Goal: Task Accomplishment & Management: Complete application form

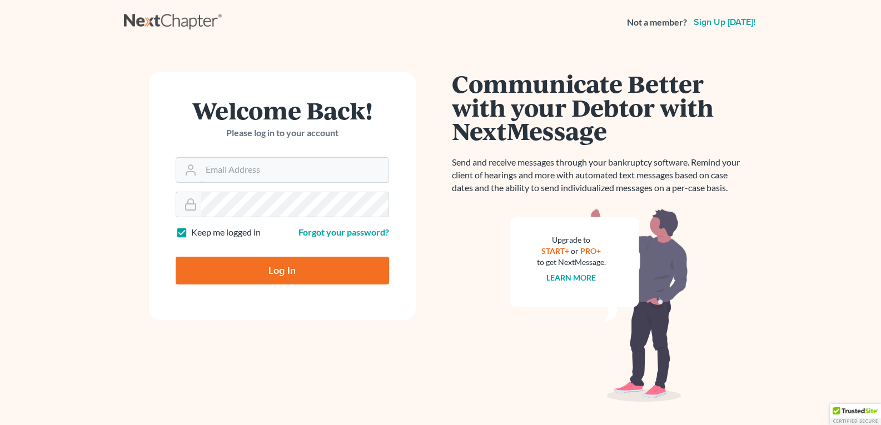
type input "[EMAIL_ADDRESS][DOMAIN_NAME]"
click at [268, 277] on input "Log In" at bounding box center [282, 271] width 213 height 28
type input "Thinking..."
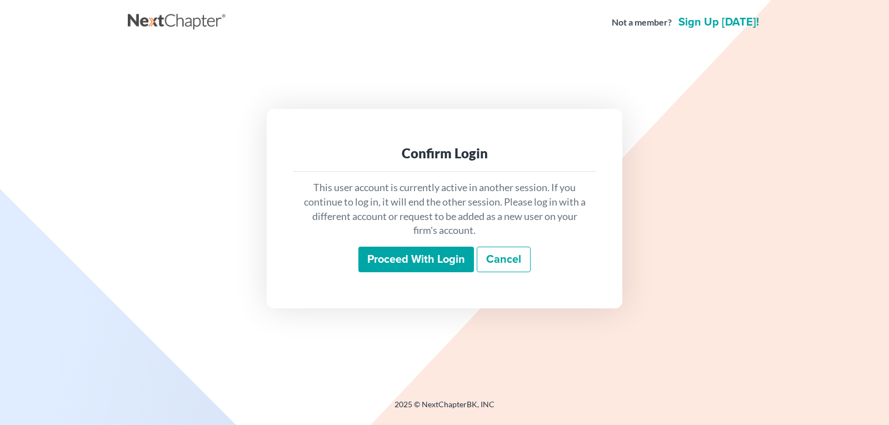
click at [387, 258] on input "Proceed with login" at bounding box center [417, 260] width 116 height 26
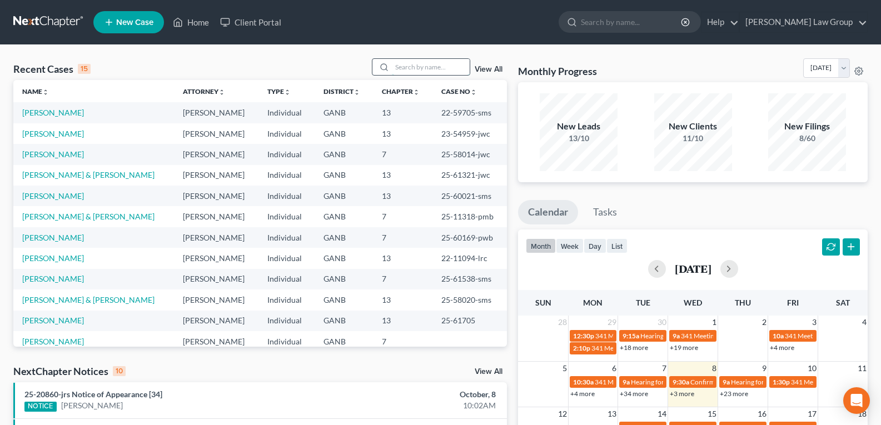
click at [420, 73] on input "search" at bounding box center [431, 67] width 78 height 16
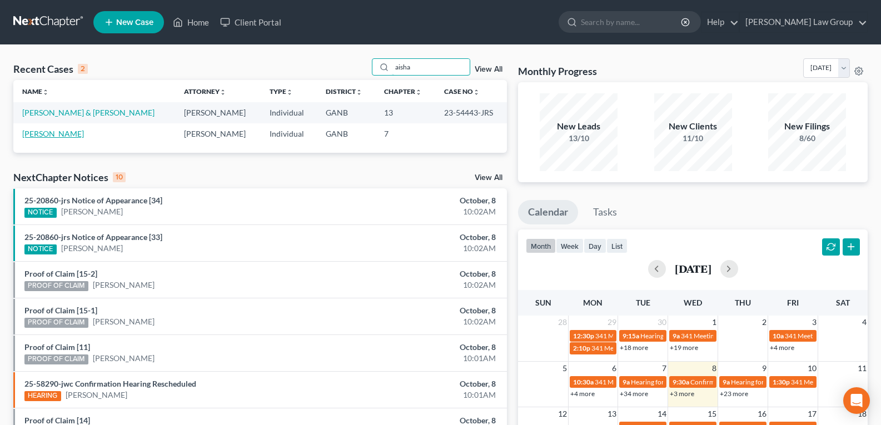
type input "aisha"
click at [39, 133] on link "Earle, Aisha" at bounding box center [53, 133] width 62 height 9
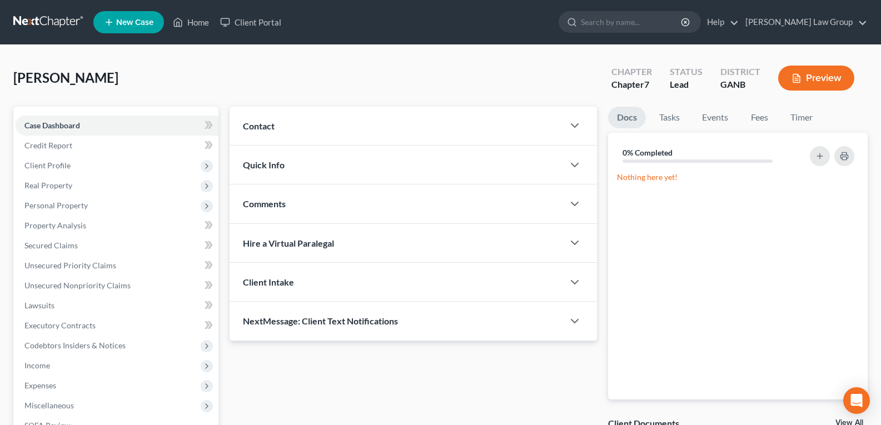
scroll to position [56, 0]
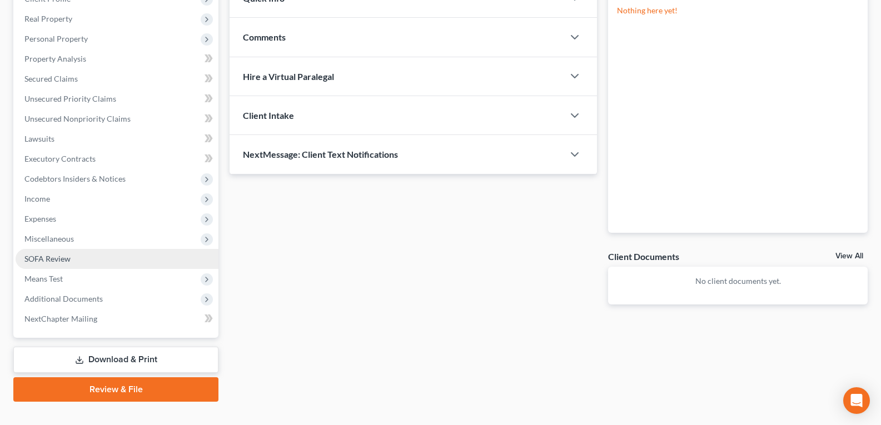
click at [57, 258] on span "SOFA Review" at bounding box center [47, 258] width 46 height 9
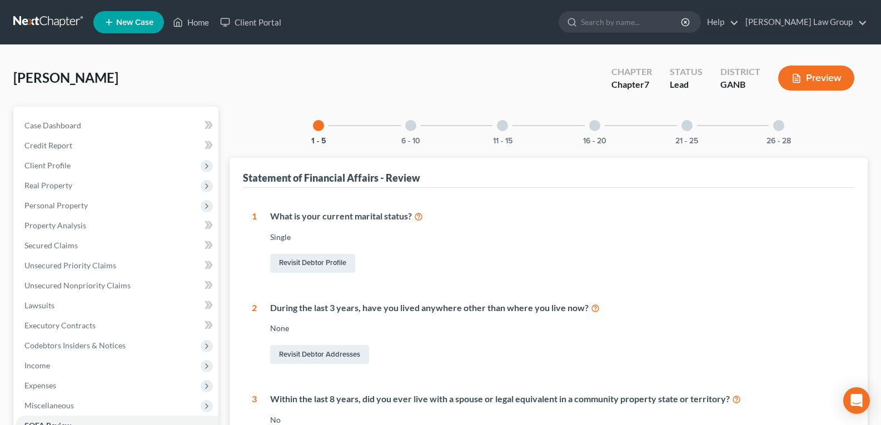
click at [779, 130] on div at bounding box center [778, 125] width 11 height 11
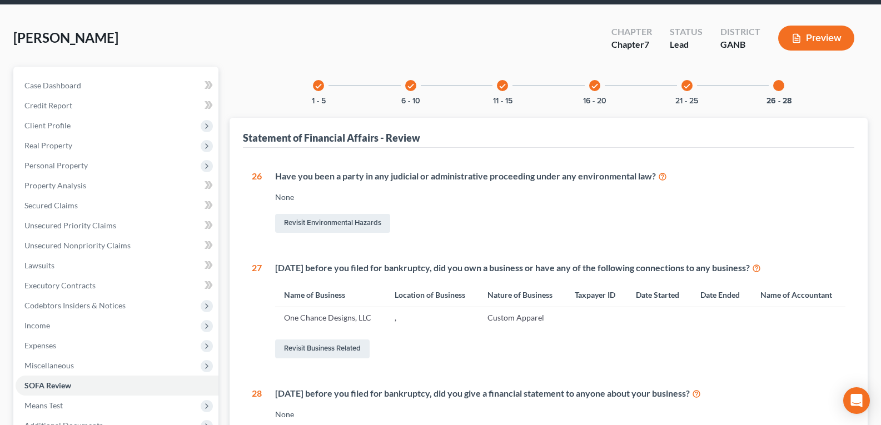
scroll to position [111, 0]
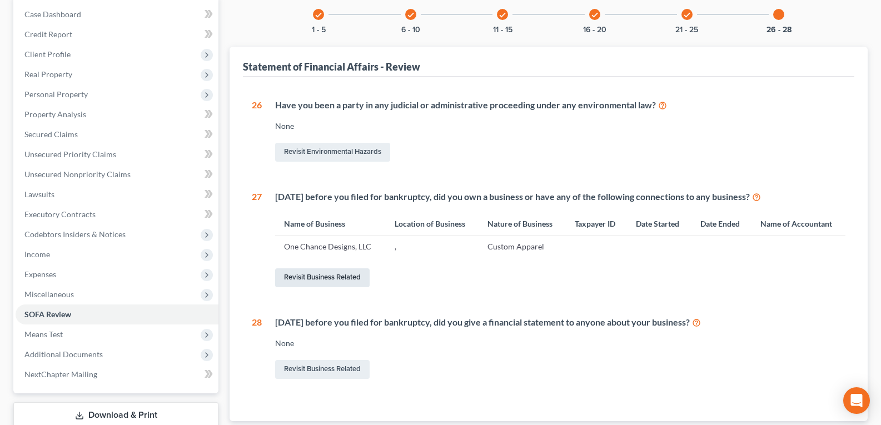
click at [313, 277] on link "Revisit Business Related" at bounding box center [322, 277] width 95 height 19
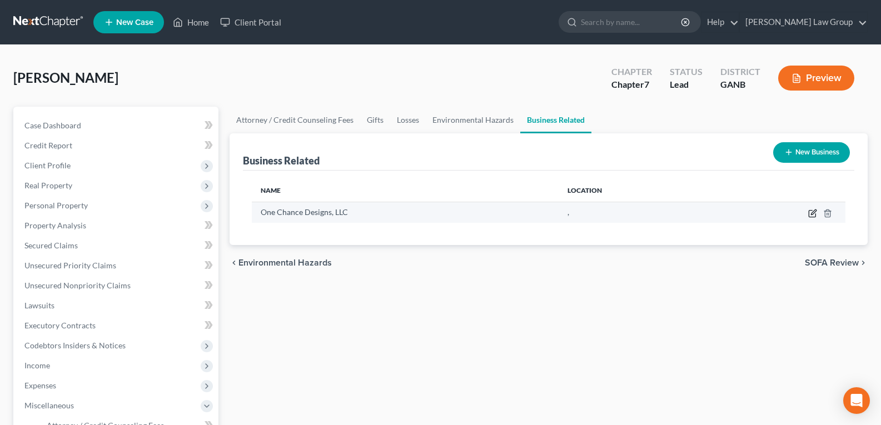
click at [813, 215] on icon "button" at bounding box center [813, 212] width 5 height 5
select select "sole_proprietor"
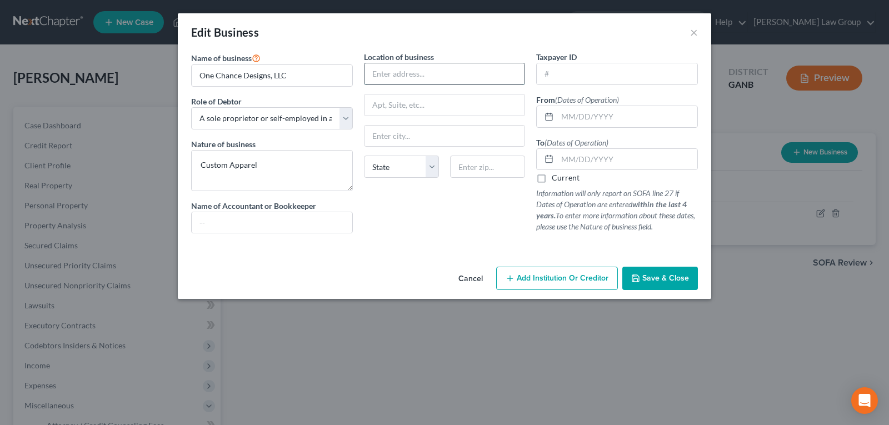
click at [414, 71] on input "text" at bounding box center [445, 73] width 161 height 21
type input "378 Weatherstone Place"
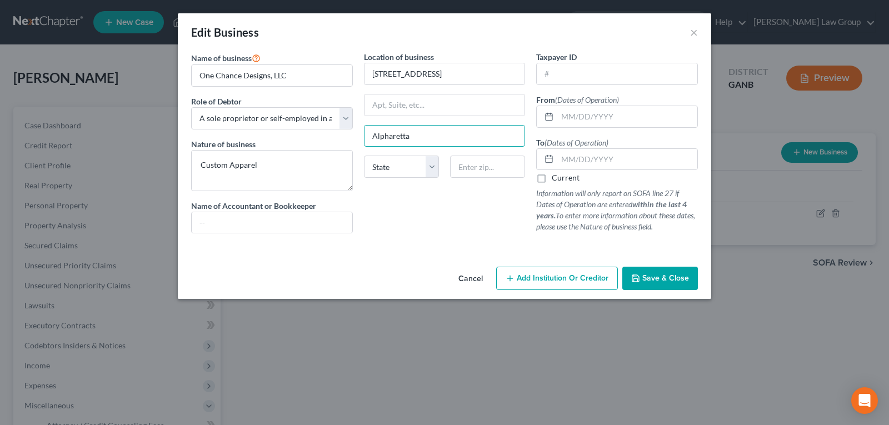
type input "Alpharetta"
select select "10"
type input "30004"
click at [575, 76] on input "text" at bounding box center [617, 73] width 161 height 21
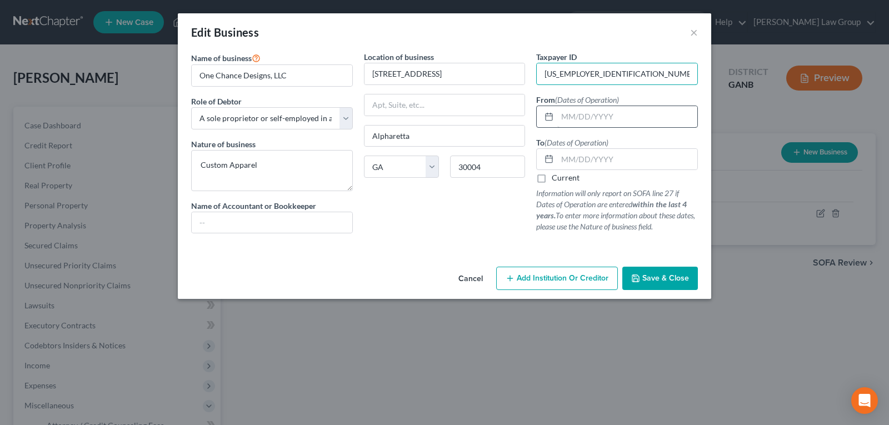
type input "88-2392683"
click at [576, 121] on input "text" at bounding box center [628, 116] width 140 height 21
type input "06/01/2022"
click at [564, 167] on input "text" at bounding box center [628, 159] width 140 height 21
click at [552, 178] on label "Current" at bounding box center [566, 177] width 28 height 11
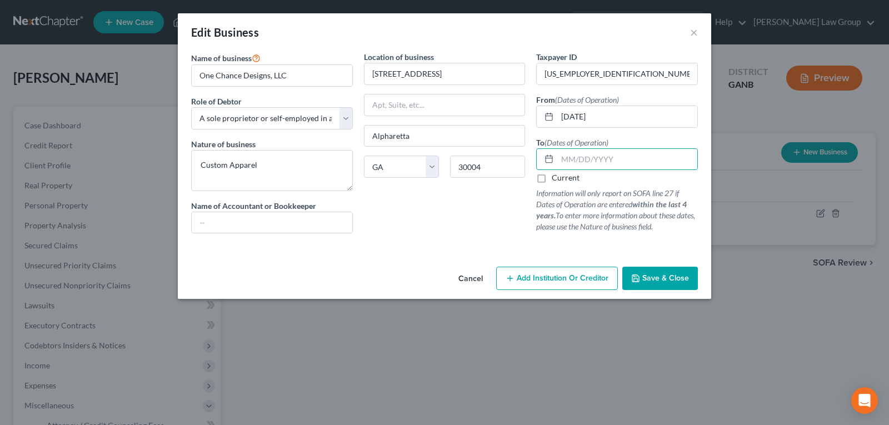
click at [556, 178] on input "Current" at bounding box center [559, 175] width 7 height 7
checkbox input "true"
click at [658, 278] on span "Save & Close" at bounding box center [666, 277] width 47 height 9
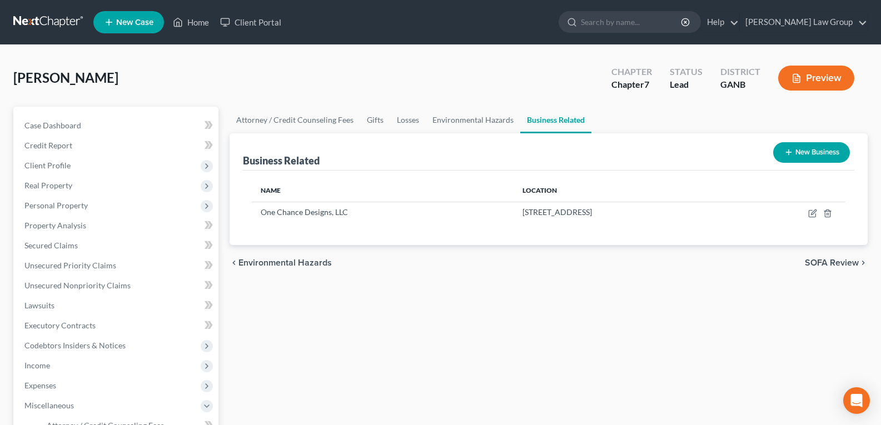
click at [398, 62] on div "Earle, Aisha Upgraded Chapter Chapter 7 Status Lead District GANB Preview" at bounding box center [440, 82] width 854 height 48
click at [421, 305] on div "Attorney / Credit Counseling Fees Gifts Losses Environmental Hazards Business R…" at bounding box center [548, 388] width 649 height 562
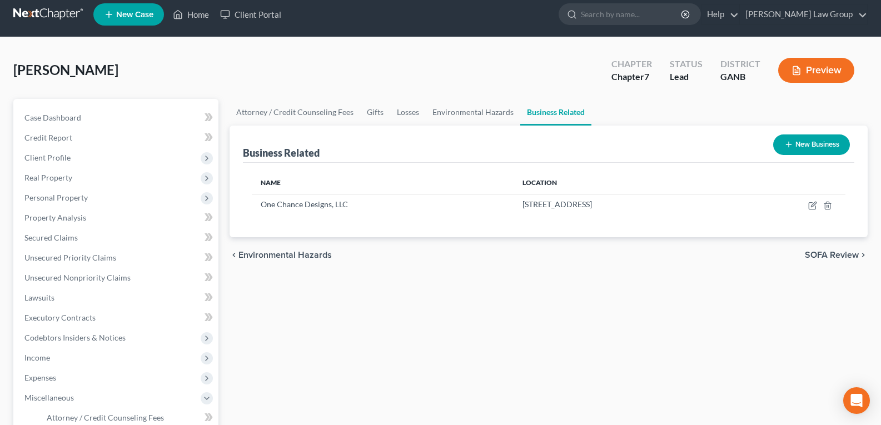
scroll to position [167, 0]
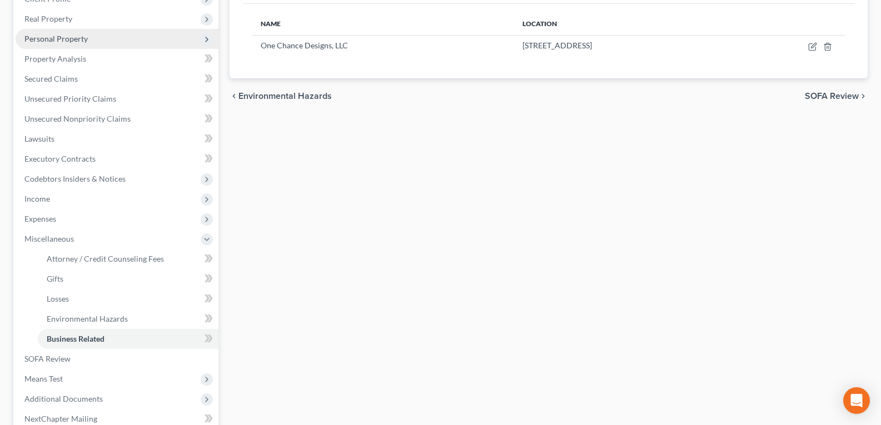
click at [49, 40] on span "Personal Property" at bounding box center [55, 38] width 63 height 9
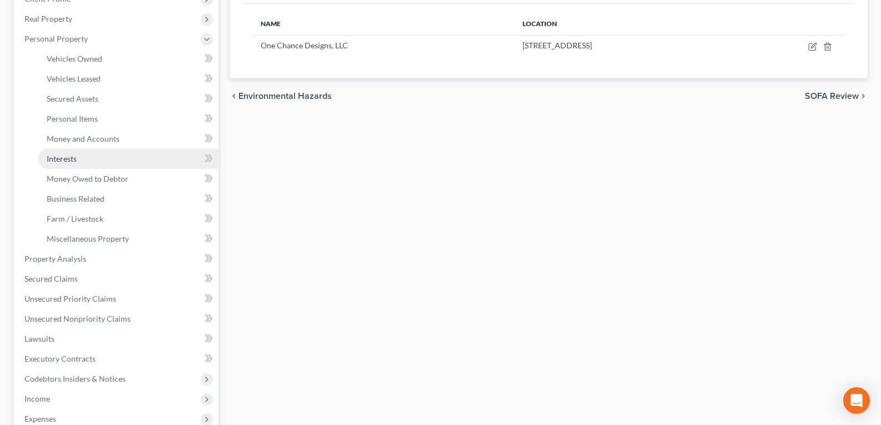
click at [84, 149] on link "Interests" at bounding box center [128, 159] width 181 height 20
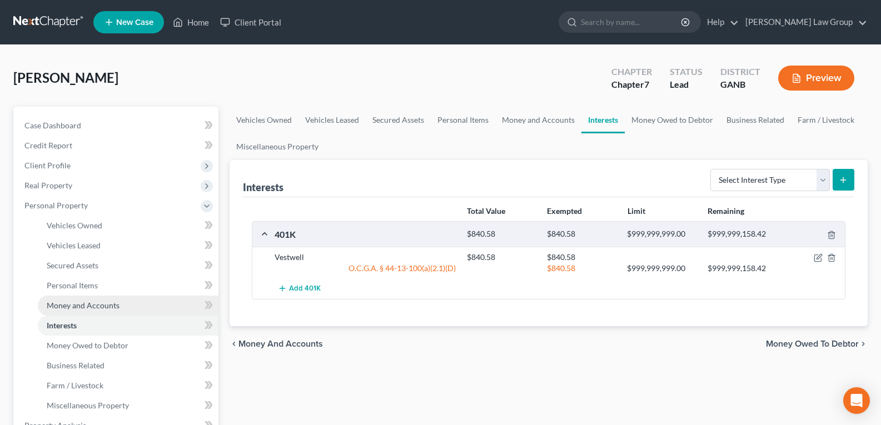
click at [86, 303] on span "Money and Accounts" at bounding box center [83, 305] width 73 height 9
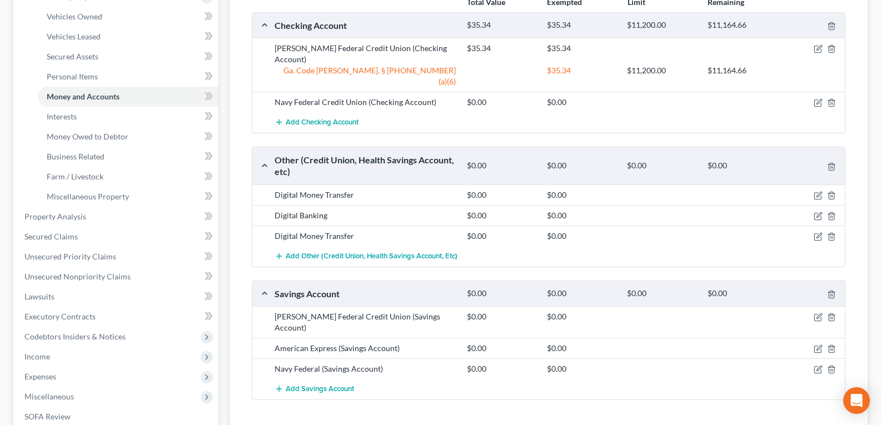
scroll to position [222, 0]
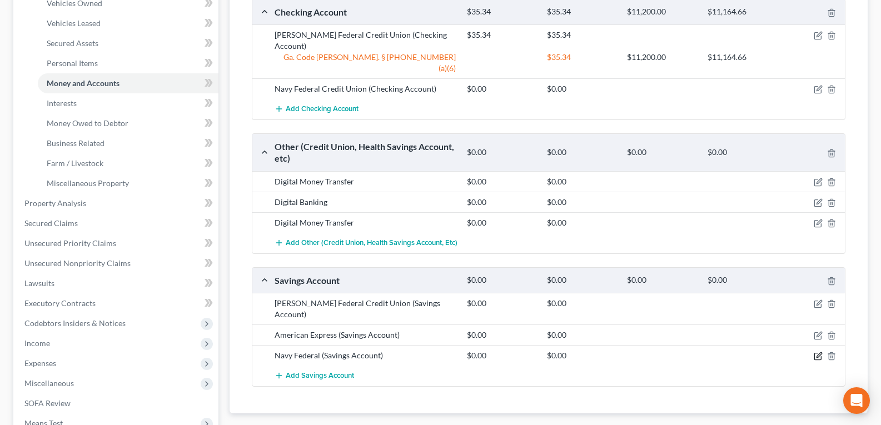
click at [818, 352] on icon "button" at bounding box center [818, 356] width 9 height 9
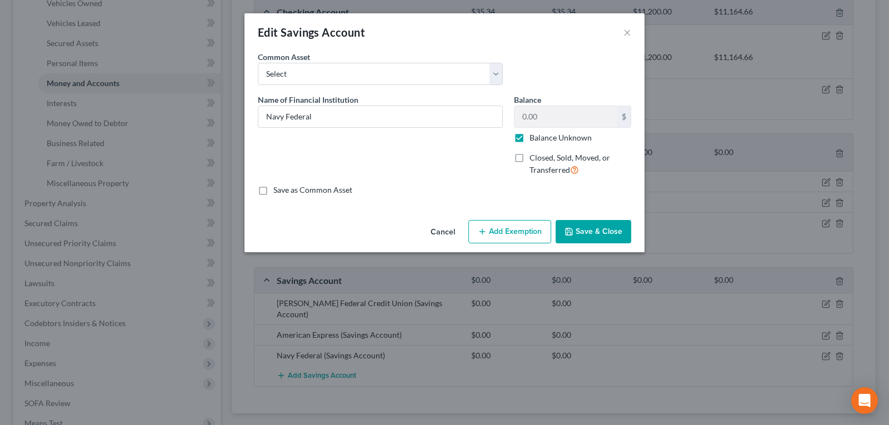
click at [530, 138] on label "Balance Unknown" at bounding box center [561, 137] width 62 height 11
click at [534, 138] on input "Balance Unknown" at bounding box center [537, 135] width 7 height 7
checkbox input "false"
click at [553, 122] on input "0.00" at bounding box center [566, 116] width 103 height 21
click at [553, 121] on input "0.00" at bounding box center [566, 116] width 103 height 21
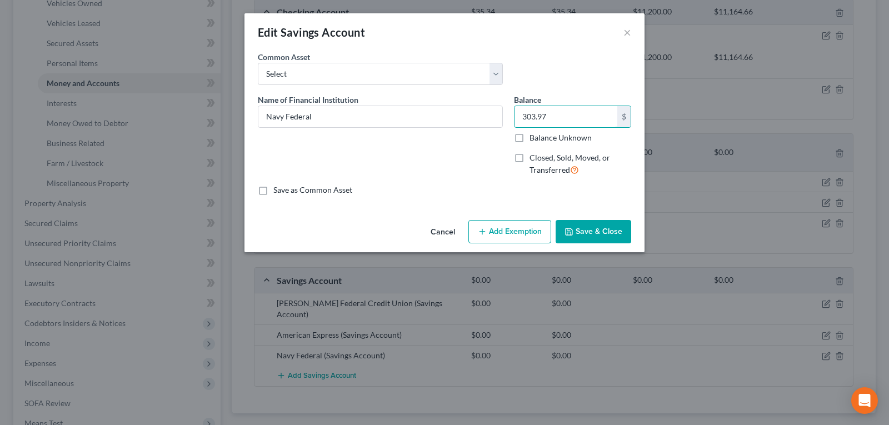
type input "303.97"
click at [584, 230] on button "Save & Close" at bounding box center [594, 231] width 76 height 23
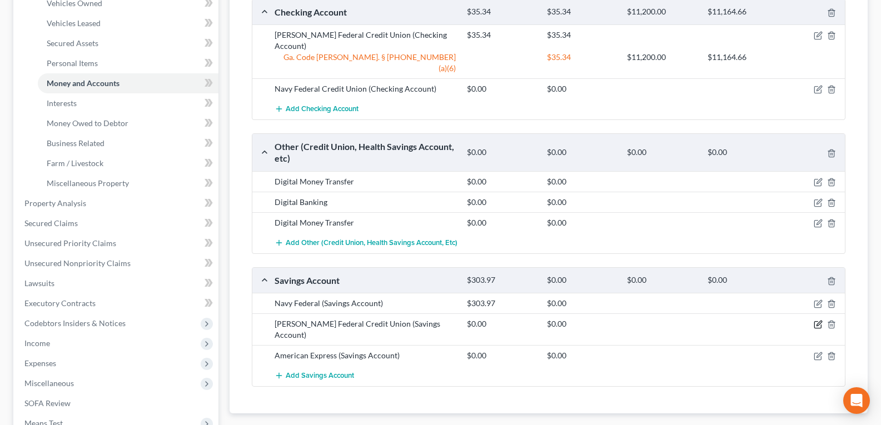
click at [817, 320] on icon "button" at bounding box center [818, 324] width 9 height 9
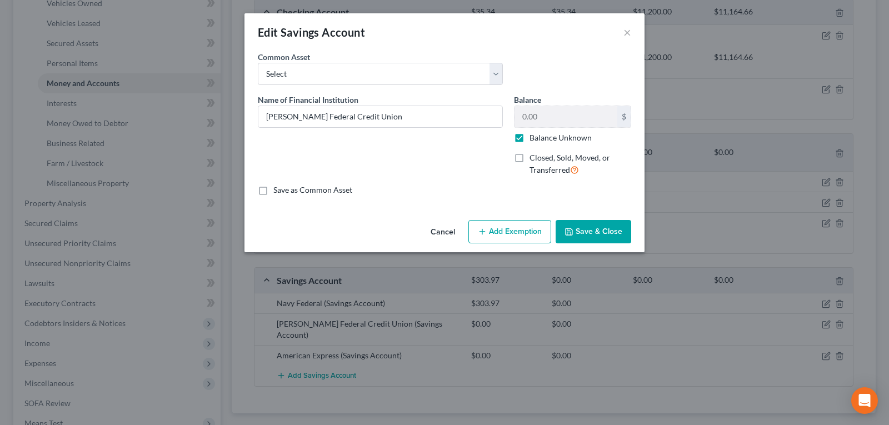
click at [530, 136] on label "Balance Unknown" at bounding box center [561, 137] width 62 height 11
click at [534, 136] on input "Balance Unknown" at bounding box center [537, 135] width 7 height 7
checkbox input "false"
click at [546, 121] on input "0.00" at bounding box center [566, 116] width 103 height 21
type input "0.00"
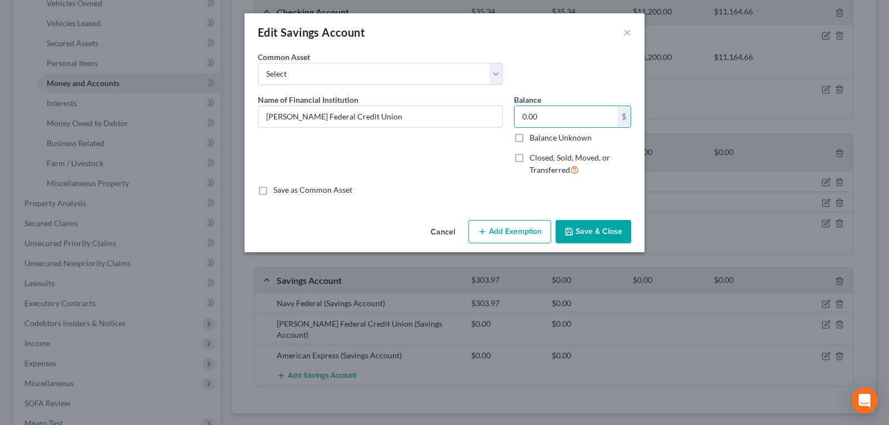
click at [583, 235] on button "Save & Close" at bounding box center [594, 231] width 76 height 23
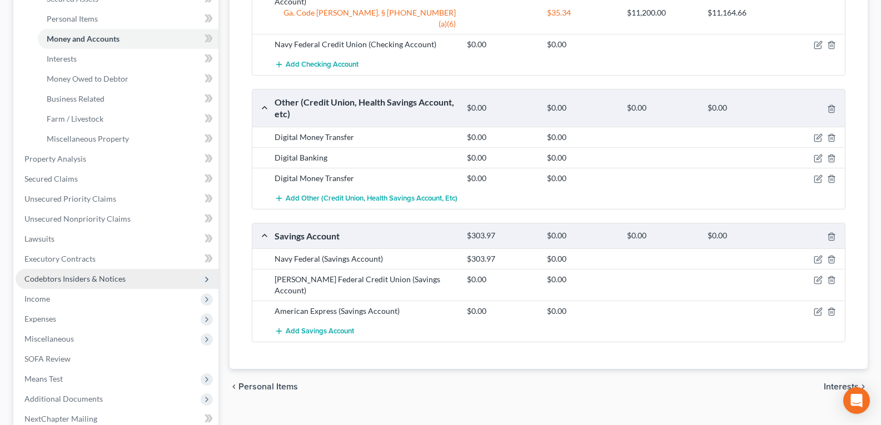
scroll to position [278, 0]
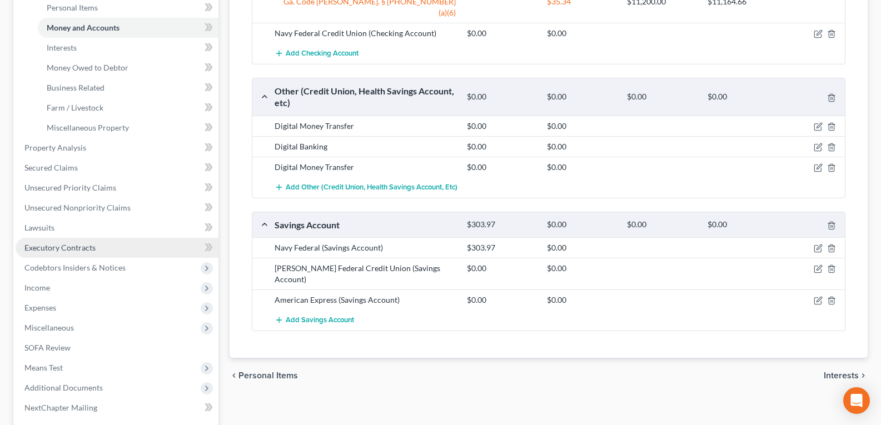
click at [78, 248] on span "Executory Contracts" at bounding box center [59, 247] width 71 height 9
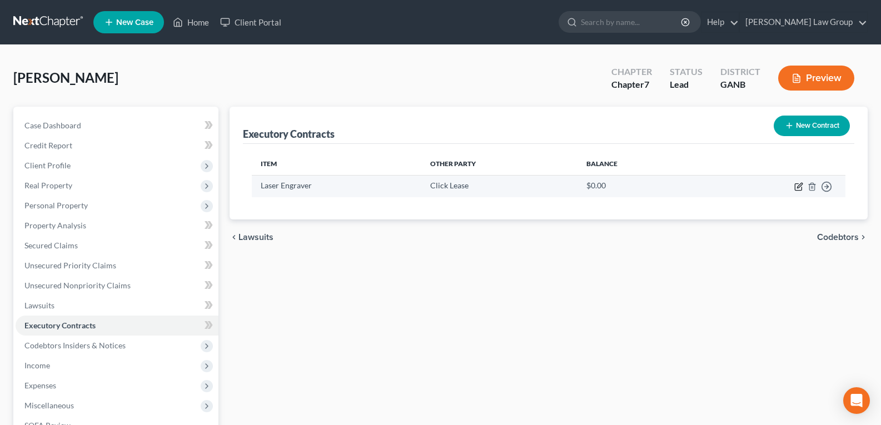
click at [798, 187] on icon "button" at bounding box center [799, 185] width 5 height 5
select select "3"
select select "46"
select select "0"
select select "2"
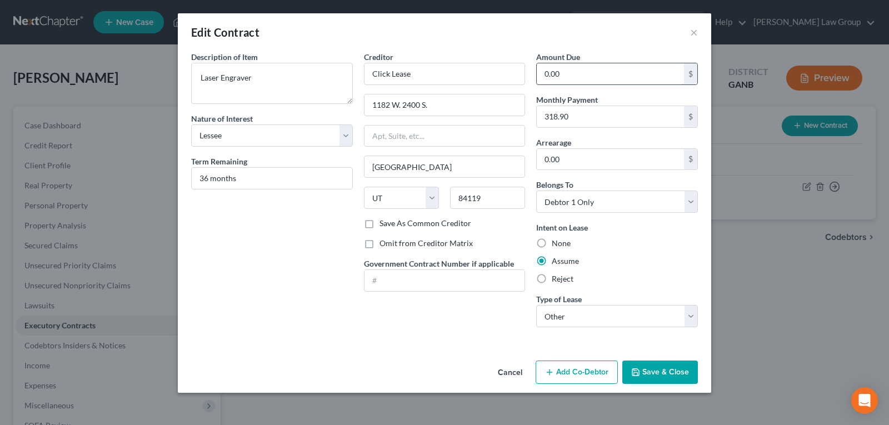
click at [583, 76] on input "0.00" at bounding box center [610, 73] width 147 height 21
click at [514, 370] on button "Cancel" at bounding box center [510, 373] width 42 height 22
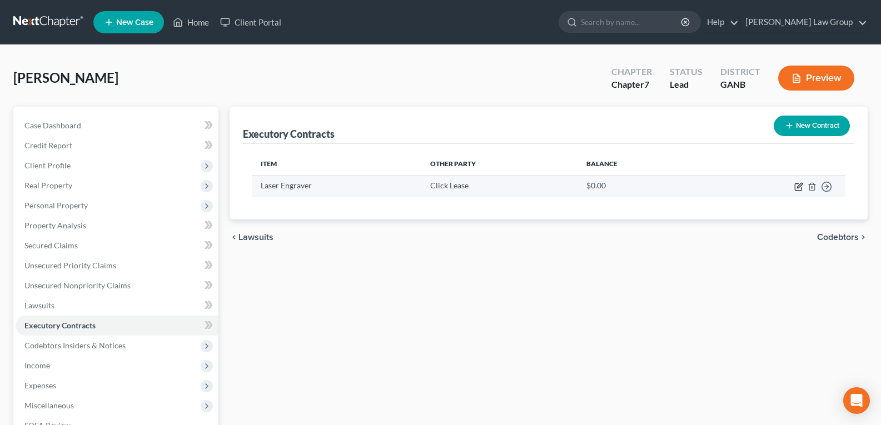
click at [798, 185] on icon "button" at bounding box center [798, 186] width 9 height 9
select select "3"
select select "46"
select select "0"
select select "2"
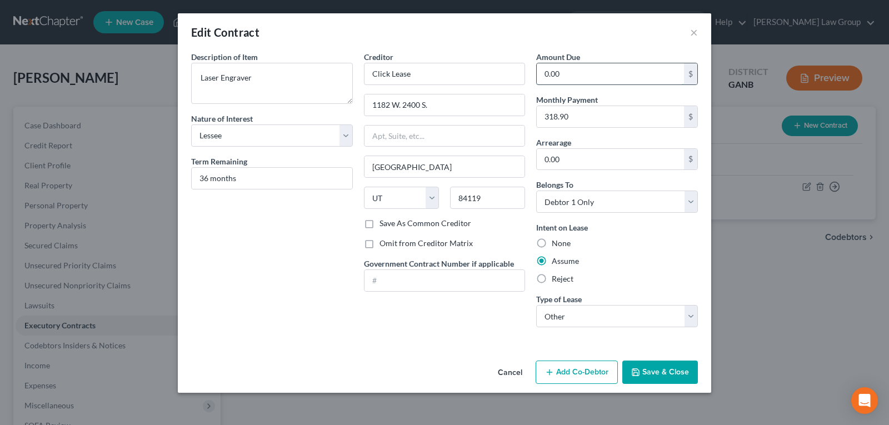
click at [591, 76] on input "0.00" at bounding box center [610, 73] width 147 height 21
type input "10,157.38"
click at [654, 374] on button "Save & Close" at bounding box center [661, 372] width 76 height 23
